Goal: Task Accomplishment & Management: Manage account settings

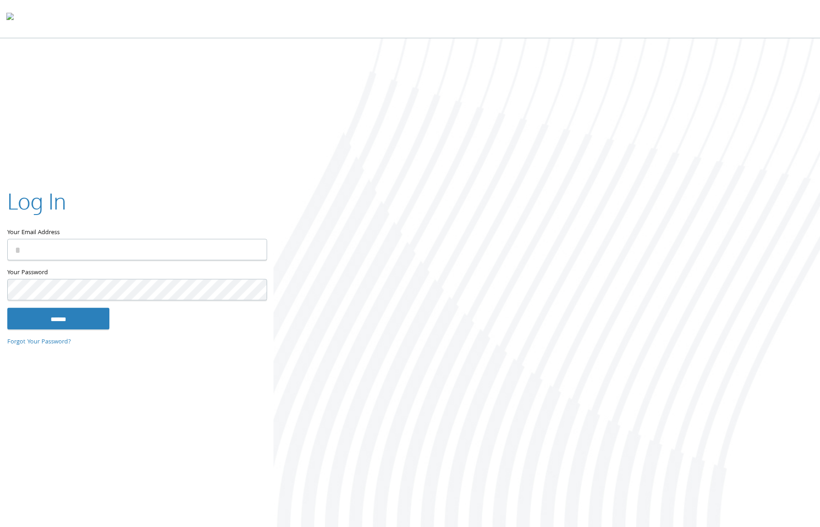
type input "**********"
click at [74, 320] on input "******" at bounding box center [58, 319] width 102 height 22
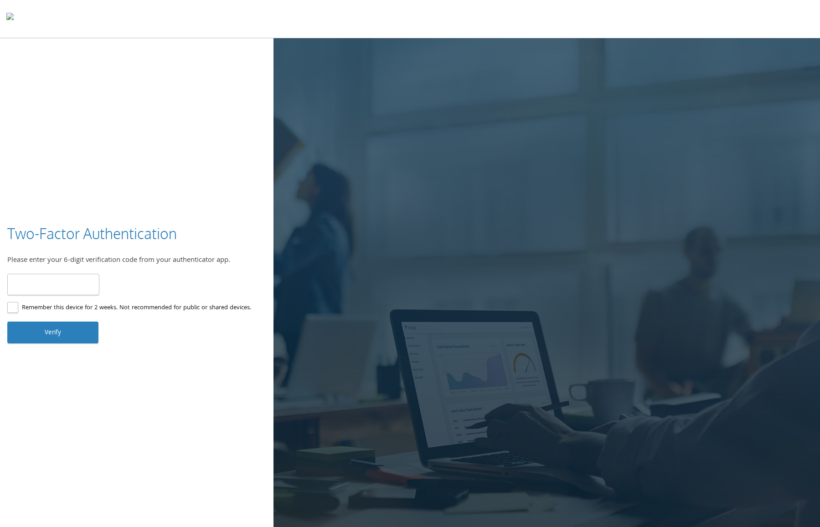
type input "******"
click at [45, 331] on button "Verify" at bounding box center [52, 333] width 91 height 22
